Goal: Check status: Check status

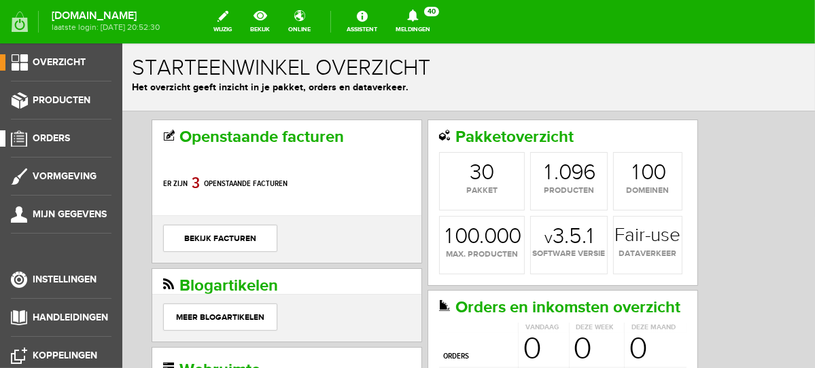
click at [59, 135] on span "Orders" at bounding box center [51, 139] width 37 height 12
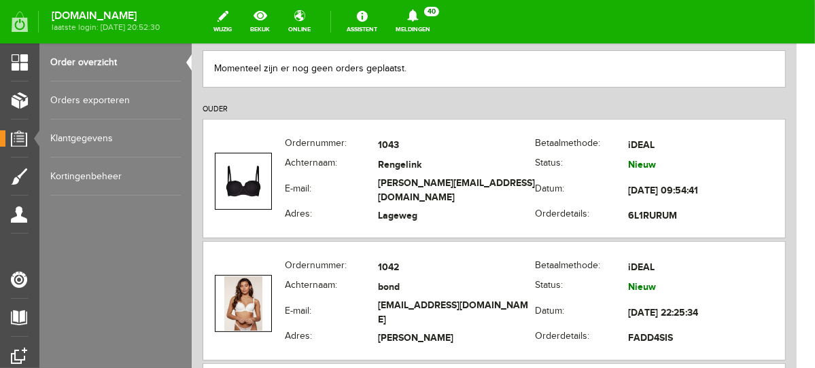
scroll to position [319, 0]
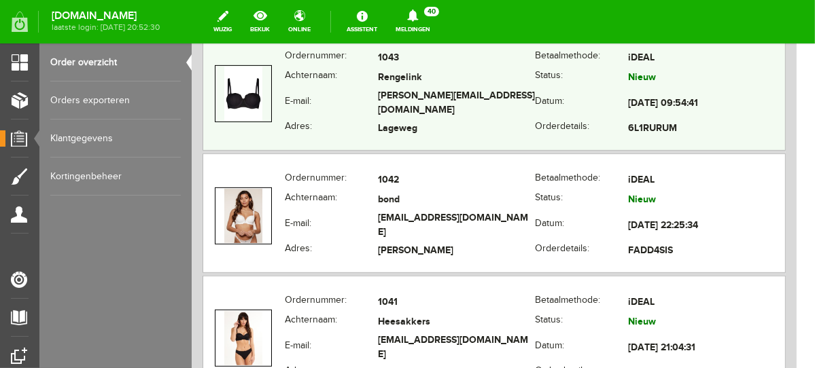
click at [392, 94] on td "[PERSON_NAME][EMAIL_ADDRESS][DOMAIN_NAME]" at bounding box center [455, 103] width 157 height 31
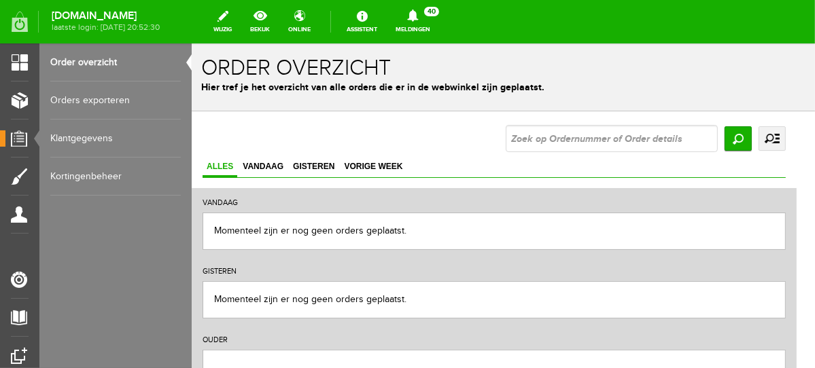
scroll to position [319, 0]
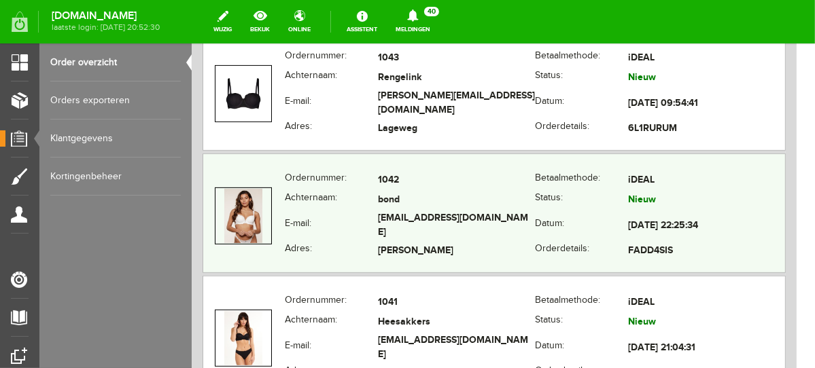
click at [390, 224] on td "[EMAIL_ADDRESS][DOMAIN_NAME]" at bounding box center [455, 225] width 157 height 31
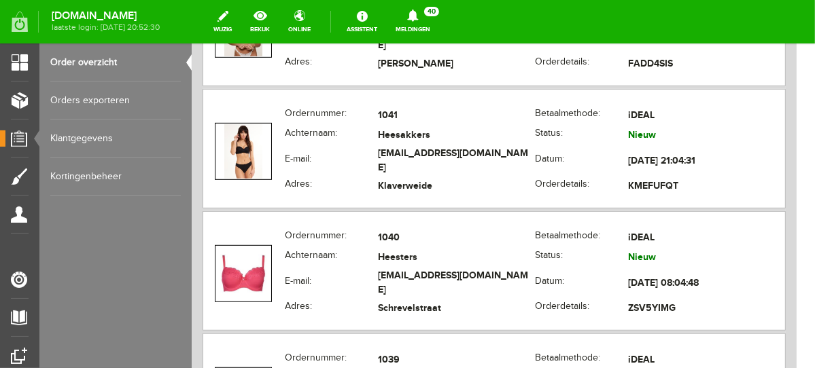
scroll to position [501, 0]
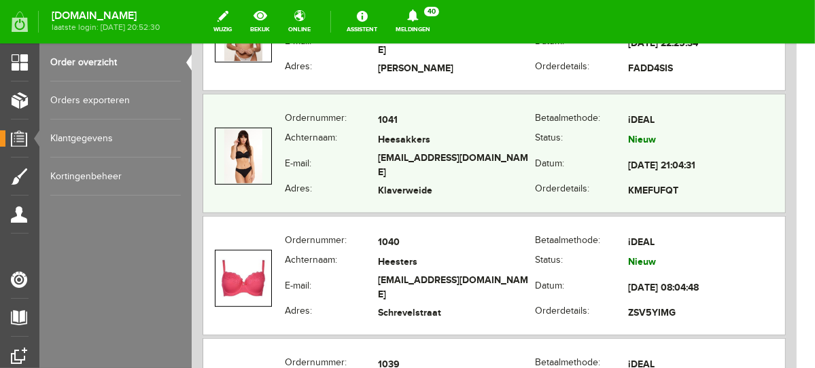
click at [655, 140] on span "Nieuw" at bounding box center [641, 139] width 28 height 12
